Goal: Transaction & Acquisition: Subscribe to service/newsletter

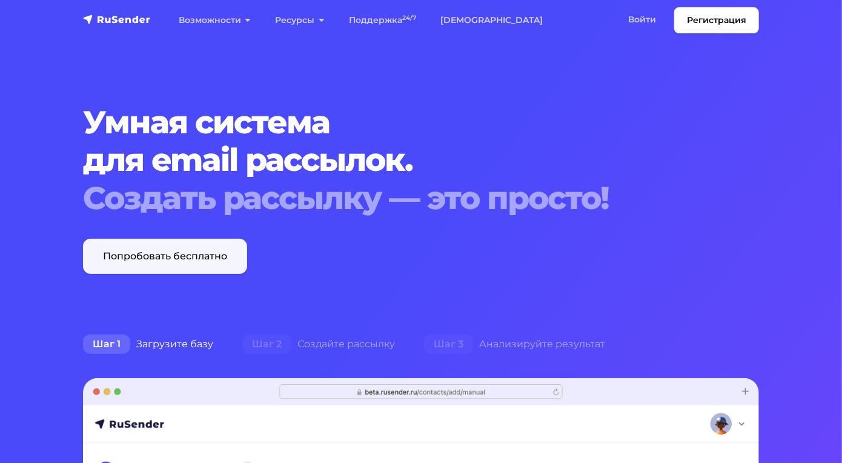
click at [221, 274] on link "Попробовать бесплатно" at bounding box center [165, 256] width 164 height 35
